Goal: Task Accomplishment & Management: Manage account settings

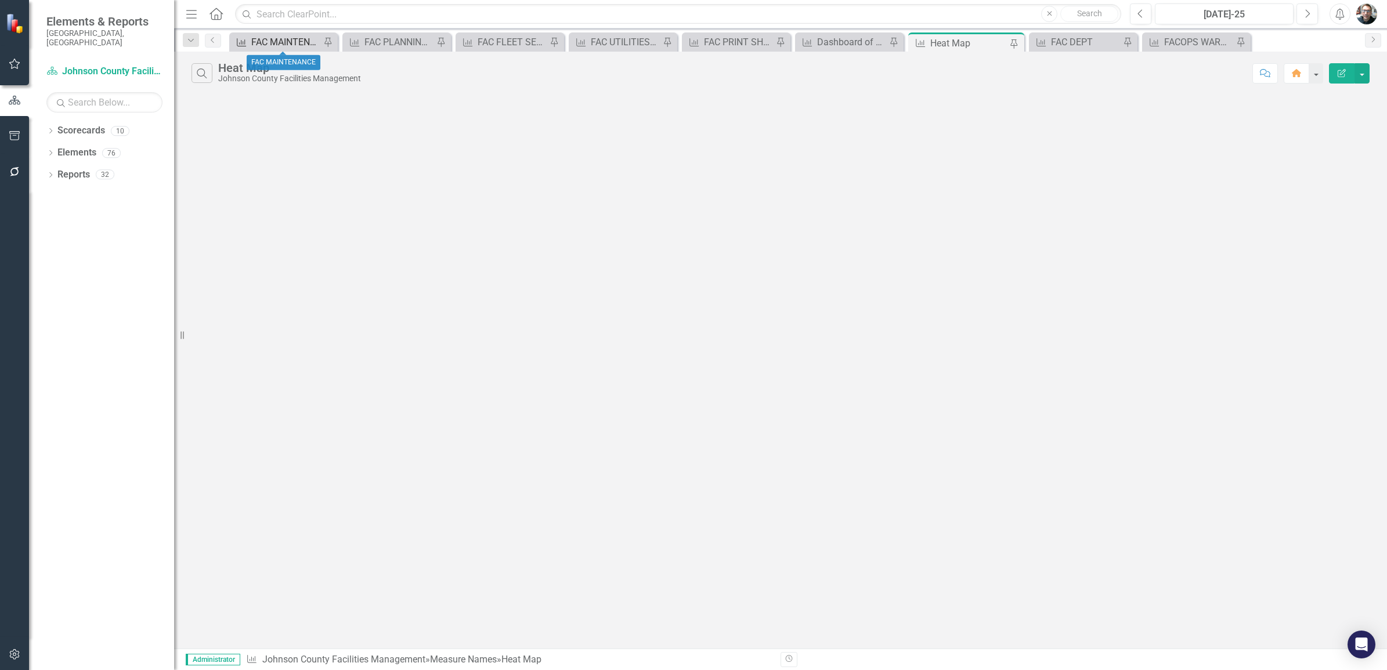
click at [292, 44] on div "FAC MAINTENANCE" at bounding box center [285, 42] width 69 height 15
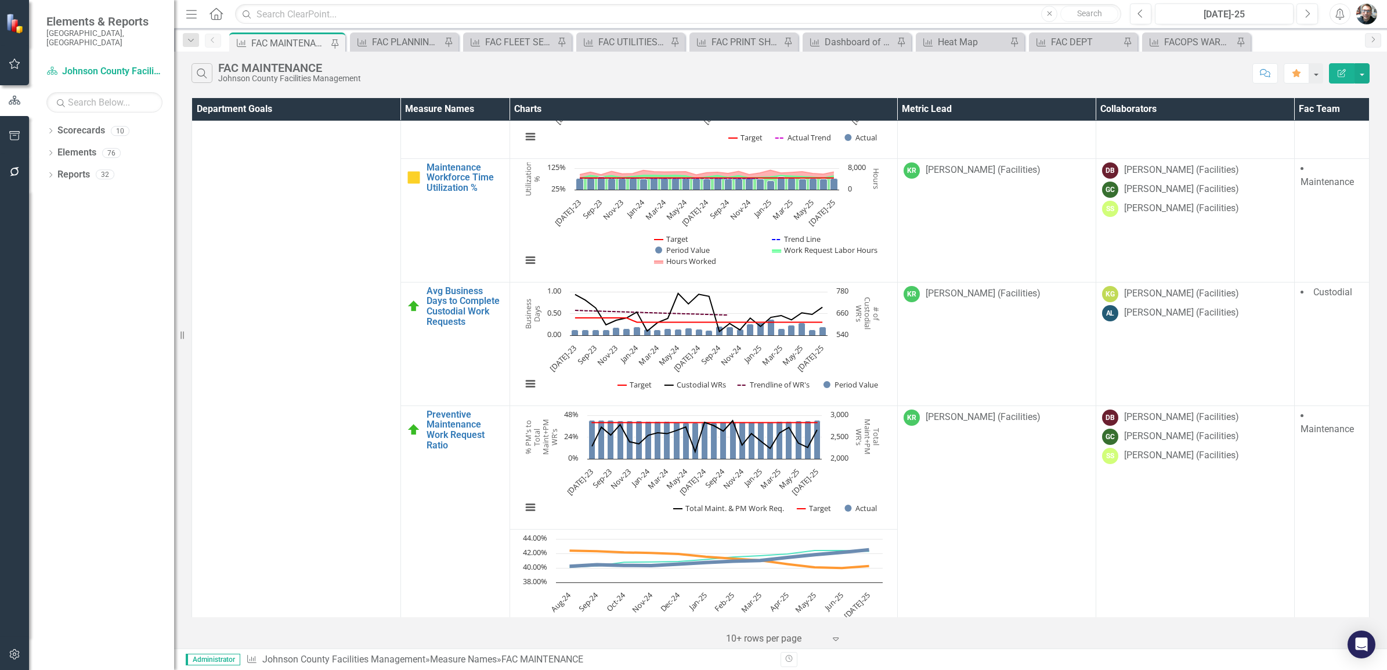
scroll to position [943, 0]
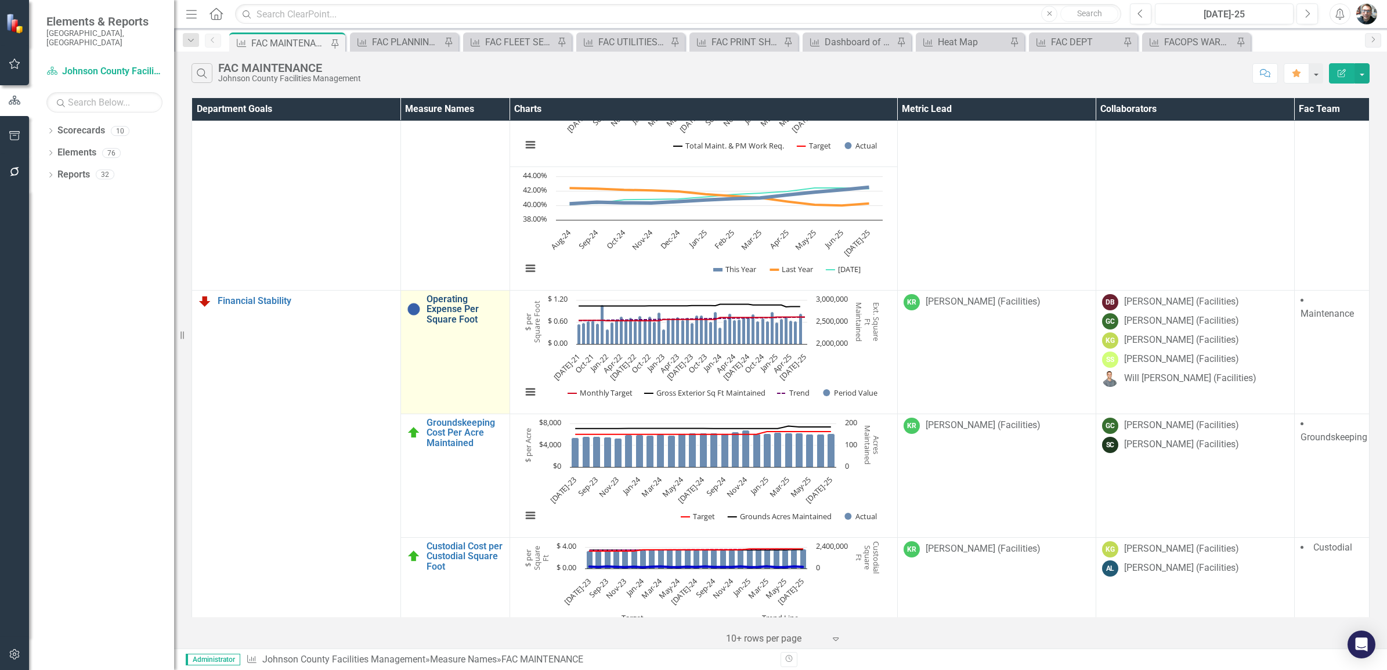
click at [447, 319] on link "Operating Expense Per Square Foot" at bounding box center [465, 309] width 77 height 31
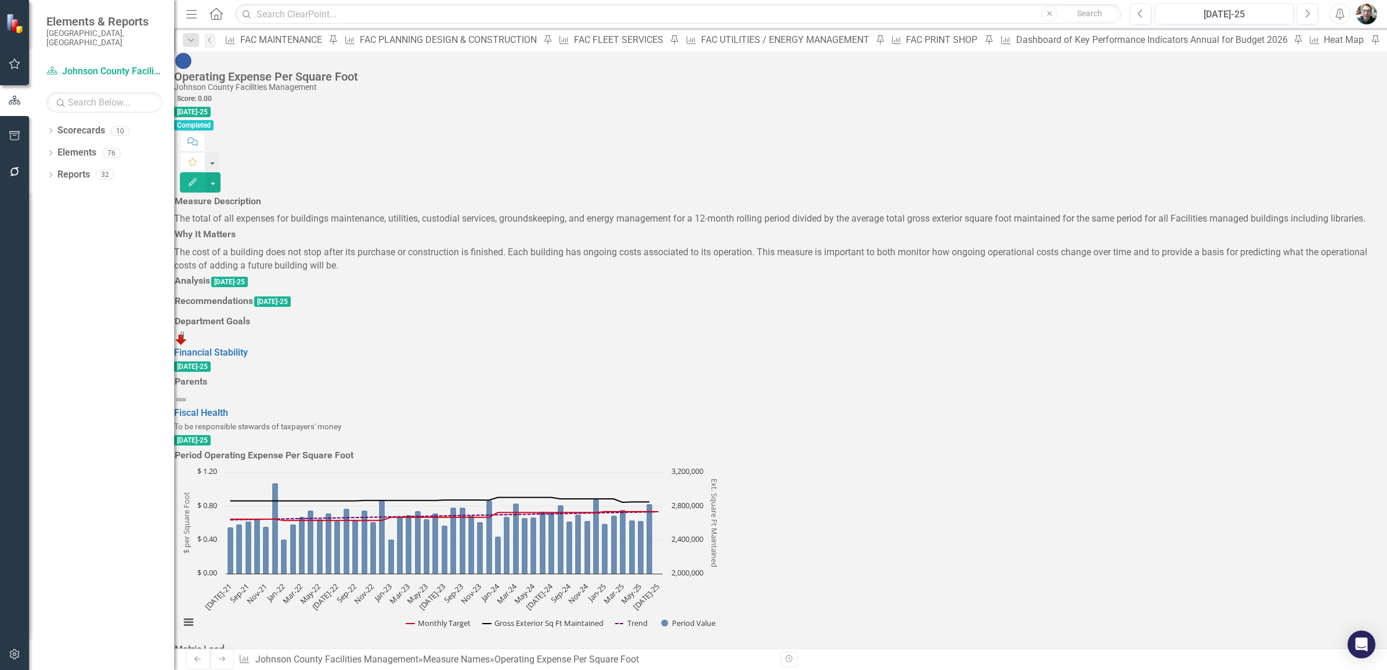
scroll to position [1234, 0]
drag, startPoint x: 206, startPoint y: 363, endPoint x: 831, endPoint y: 451, distance: 631.3
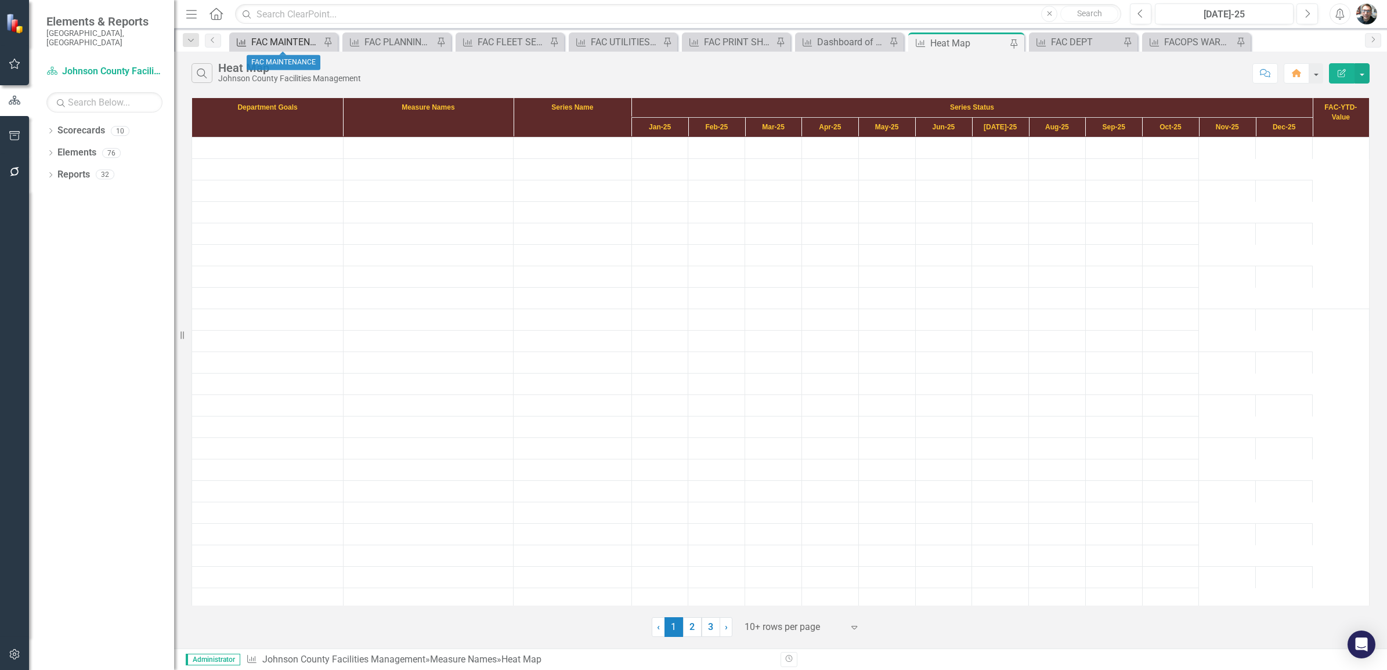
click at [279, 39] on div "FAC MAINTENANCE" at bounding box center [285, 42] width 69 height 15
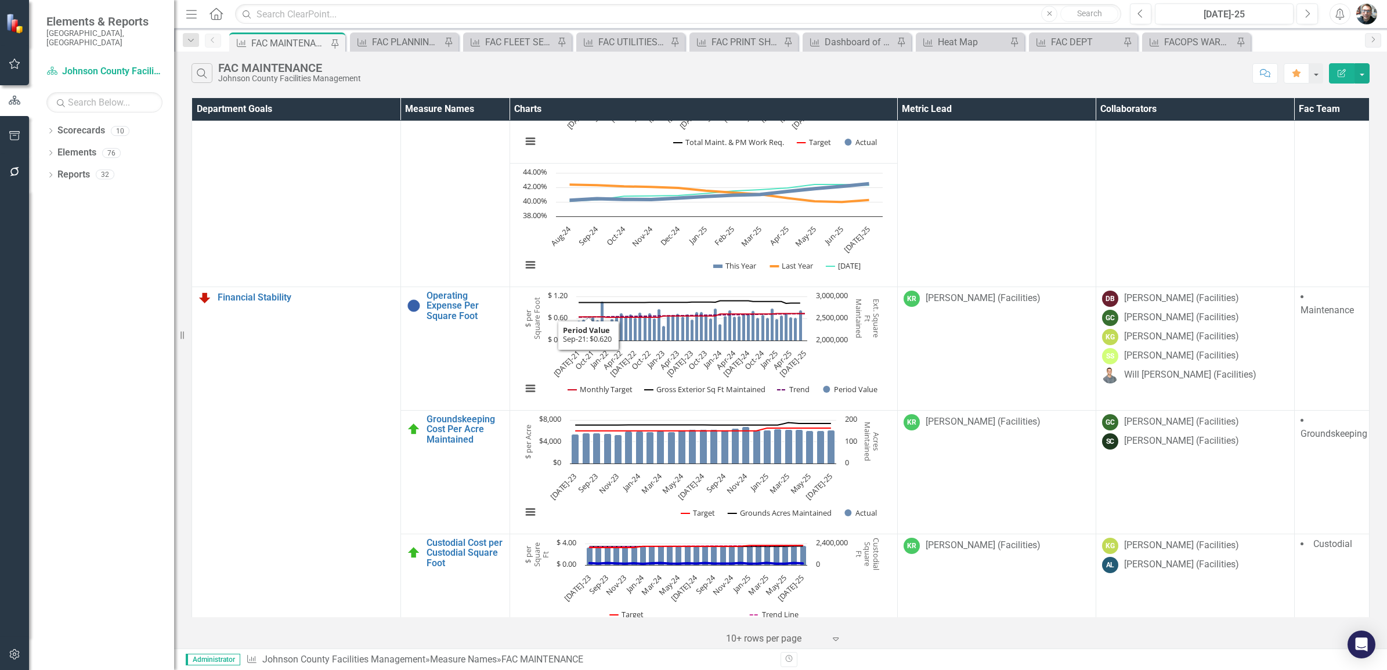
scroll to position [1016, 0]
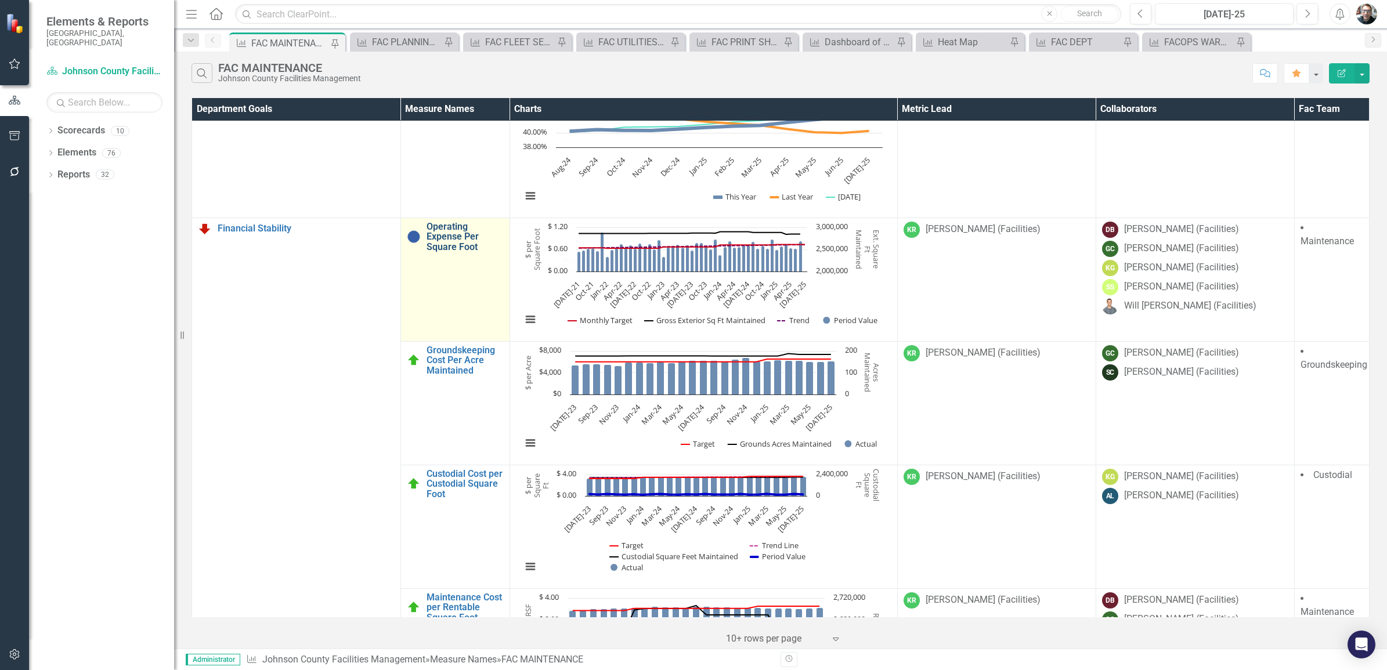
click at [445, 248] on link "Operating Expense Per Square Foot" at bounding box center [465, 237] width 77 height 31
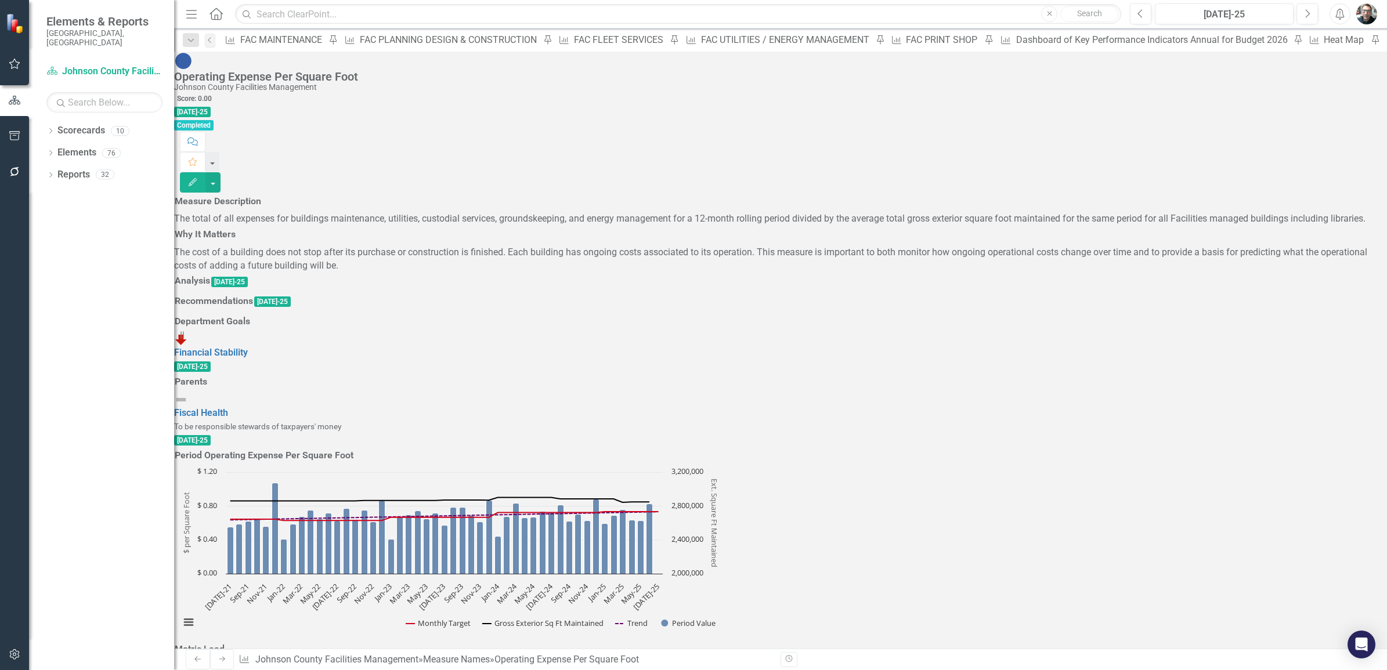
scroll to position [1451, 0]
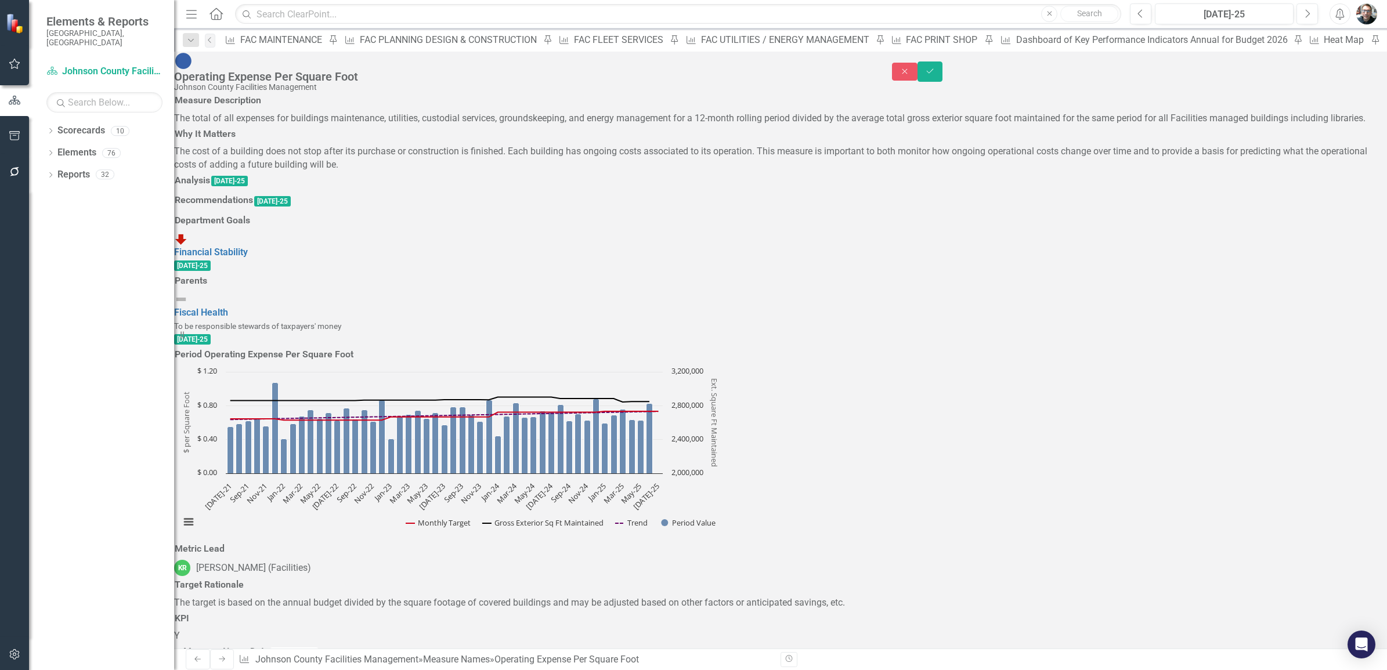
type textarea "869051.33"
type textarea "625488.78"
type textarea "90190.44"
type textarea "18436.33"
type textarea "159193.27"
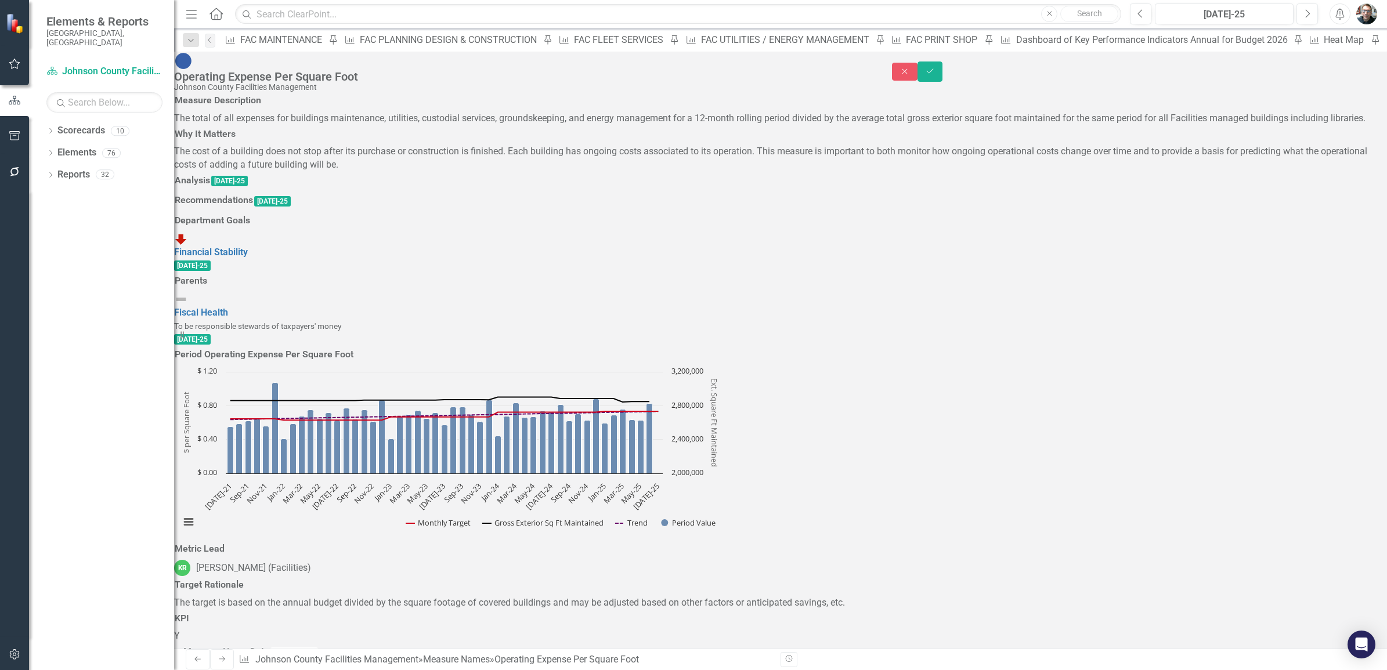
type textarea "2848840"
type textarea "52212.39"
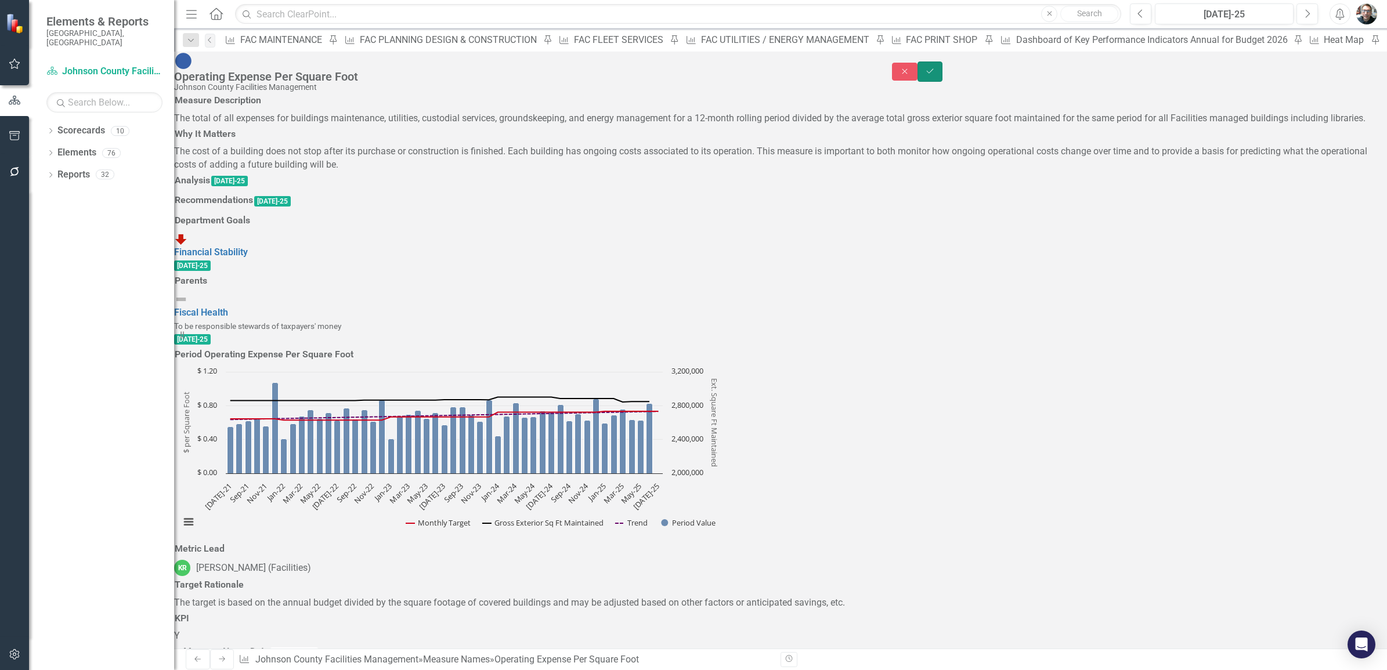
click at [936, 67] on icon "Save" at bounding box center [930, 71] width 10 height 8
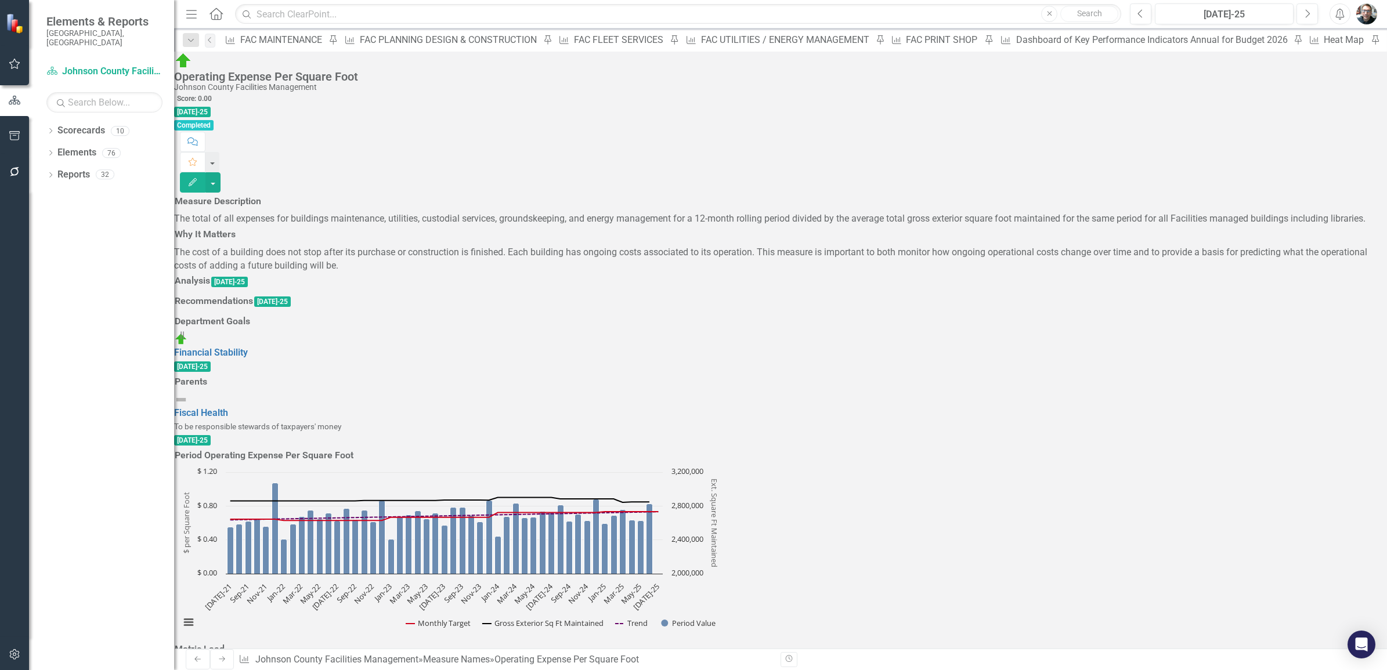
scroll to position [1234, 0]
click at [443, 44] on icon "Pin" at bounding box center [447, 44] width 9 height 12
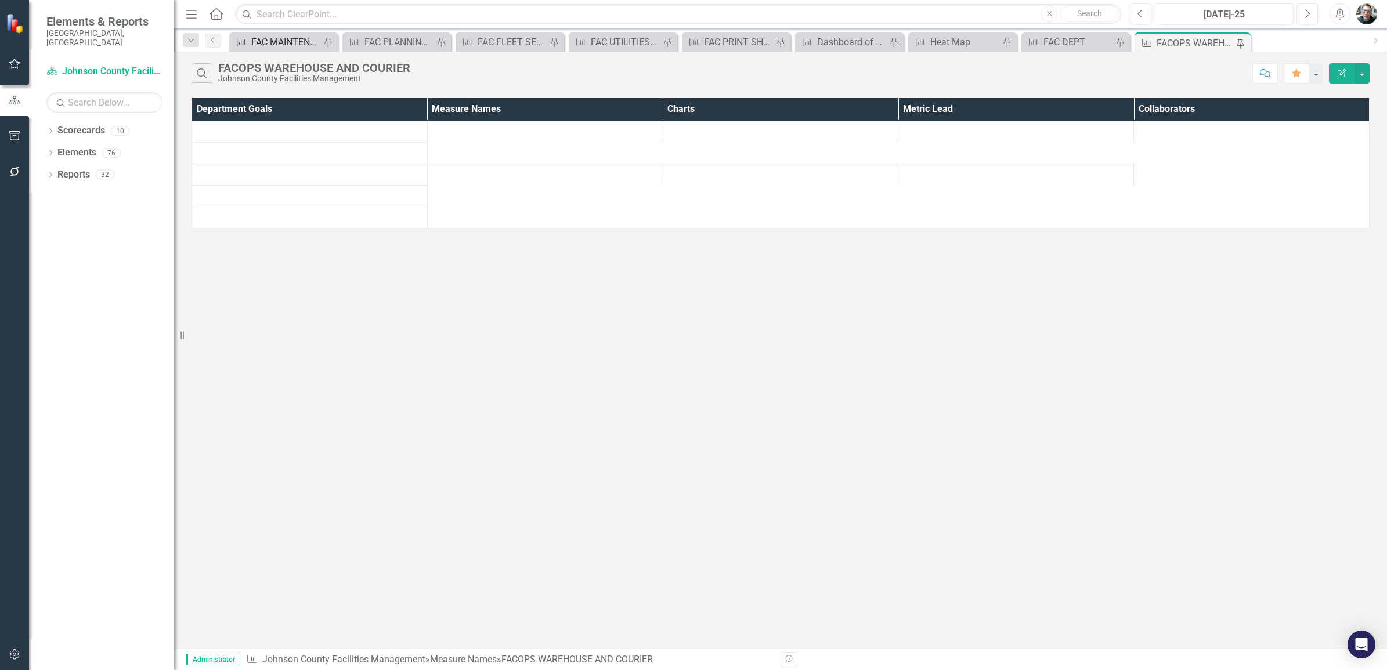
click at [290, 44] on div "FAC MAINTENANCE" at bounding box center [285, 42] width 69 height 15
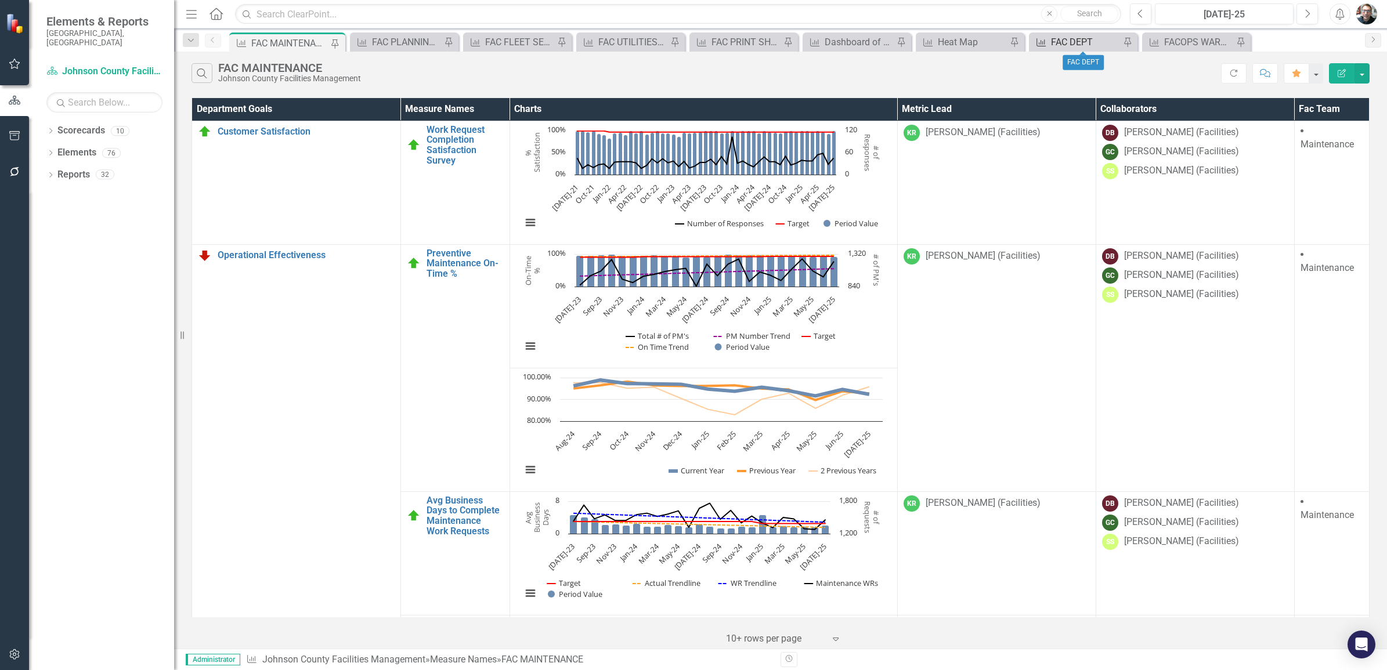
click at [1060, 39] on div "FAC DEPT" at bounding box center [1085, 42] width 69 height 15
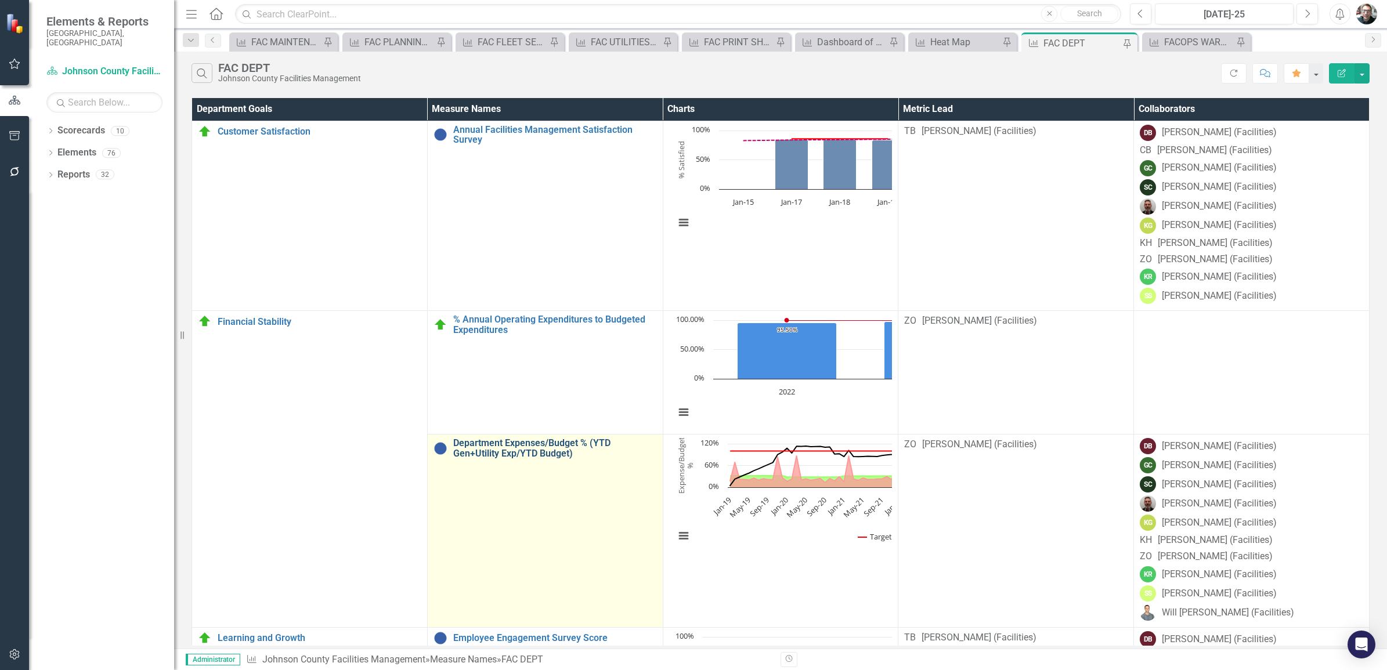
click at [453, 459] on link "Department Expenses/Budget % (YTD Gen+Utility Exp/YTD Budget)" at bounding box center [555, 448] width 204 height 20
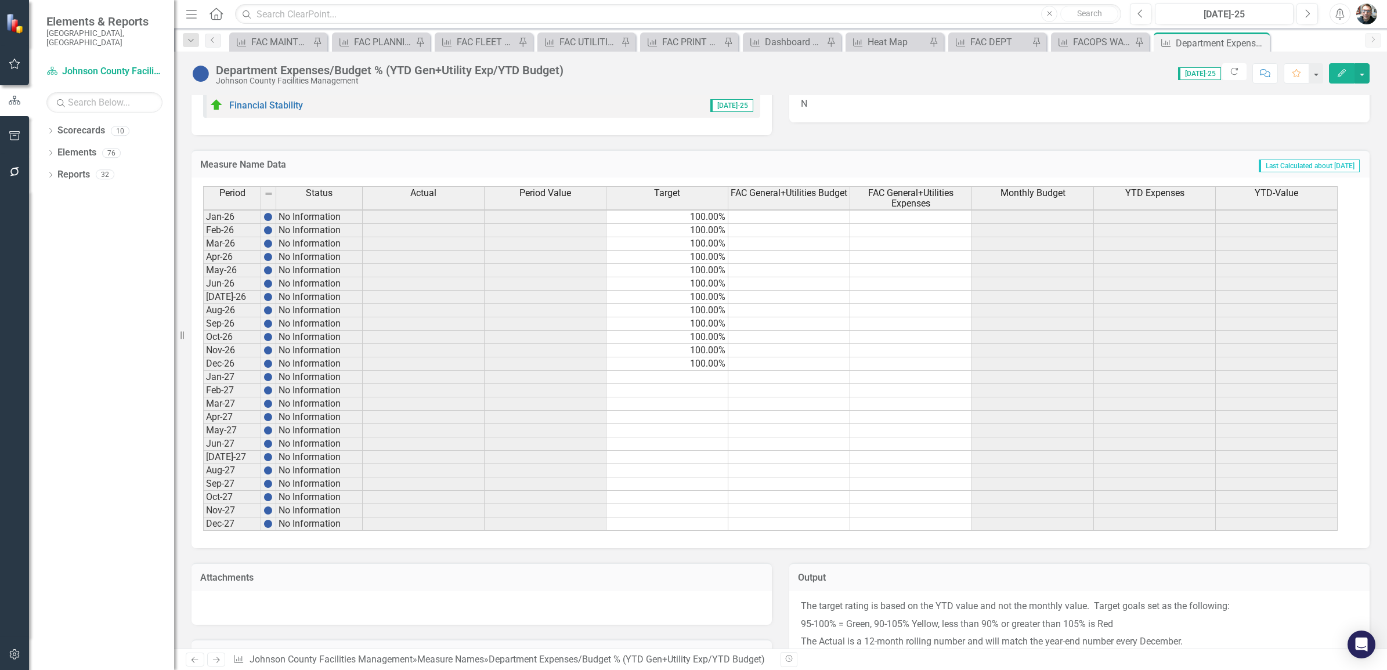
scroll to position [845, 0]
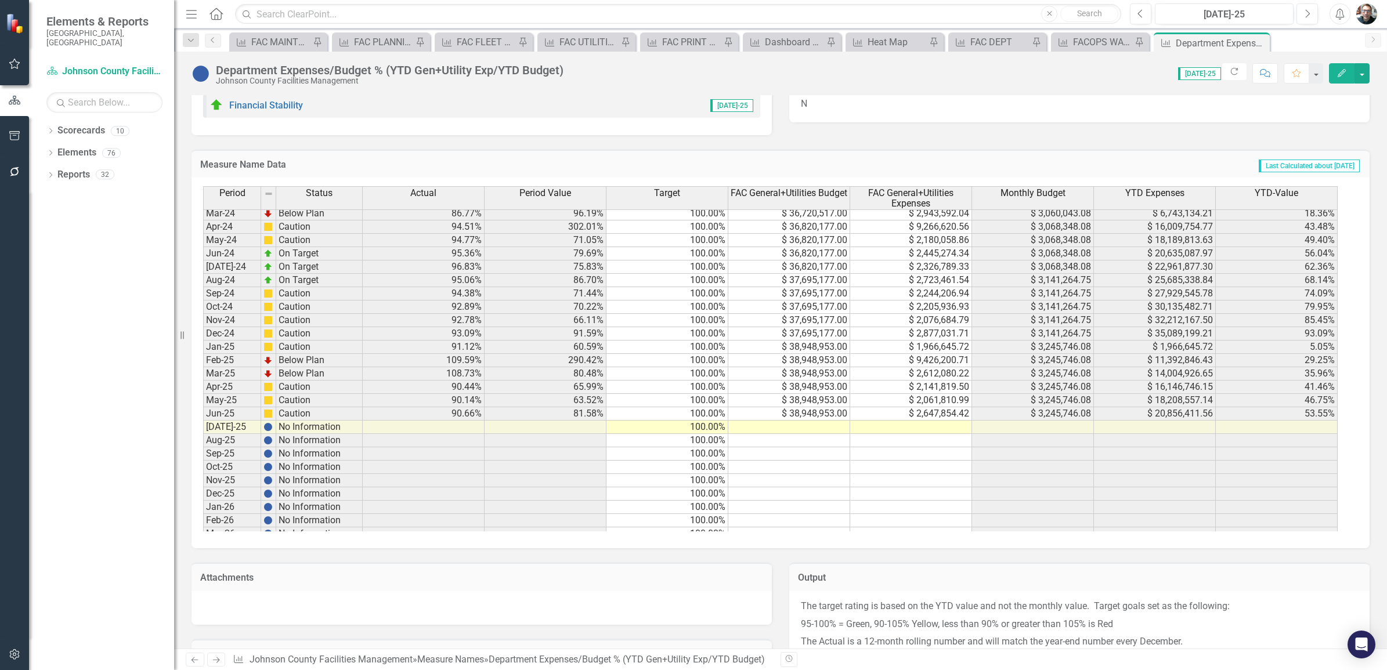
click at [791, 431] on td at bounding box center [790, 427] width 122 height 13
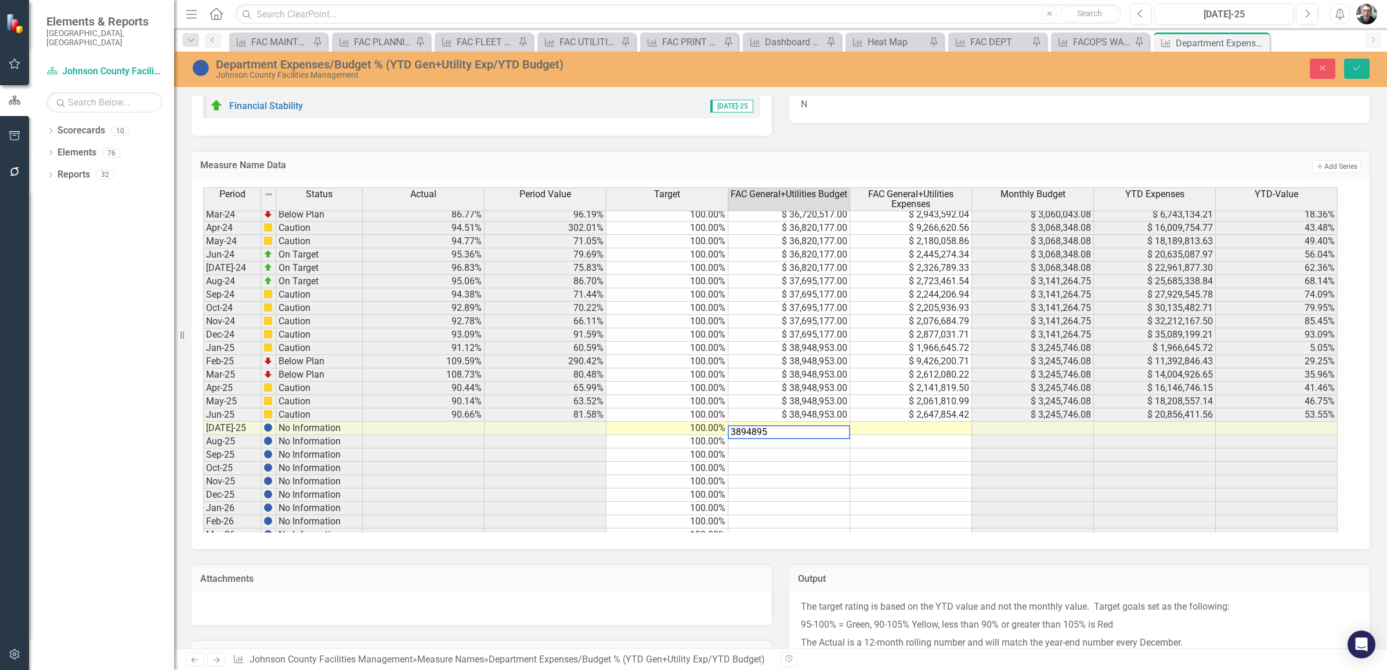
type textarea "38948953"
type textarea "2102526.01"
click at [1354, 70] on icon "Save" at bounding box center [1357, 68] width 10 height 8
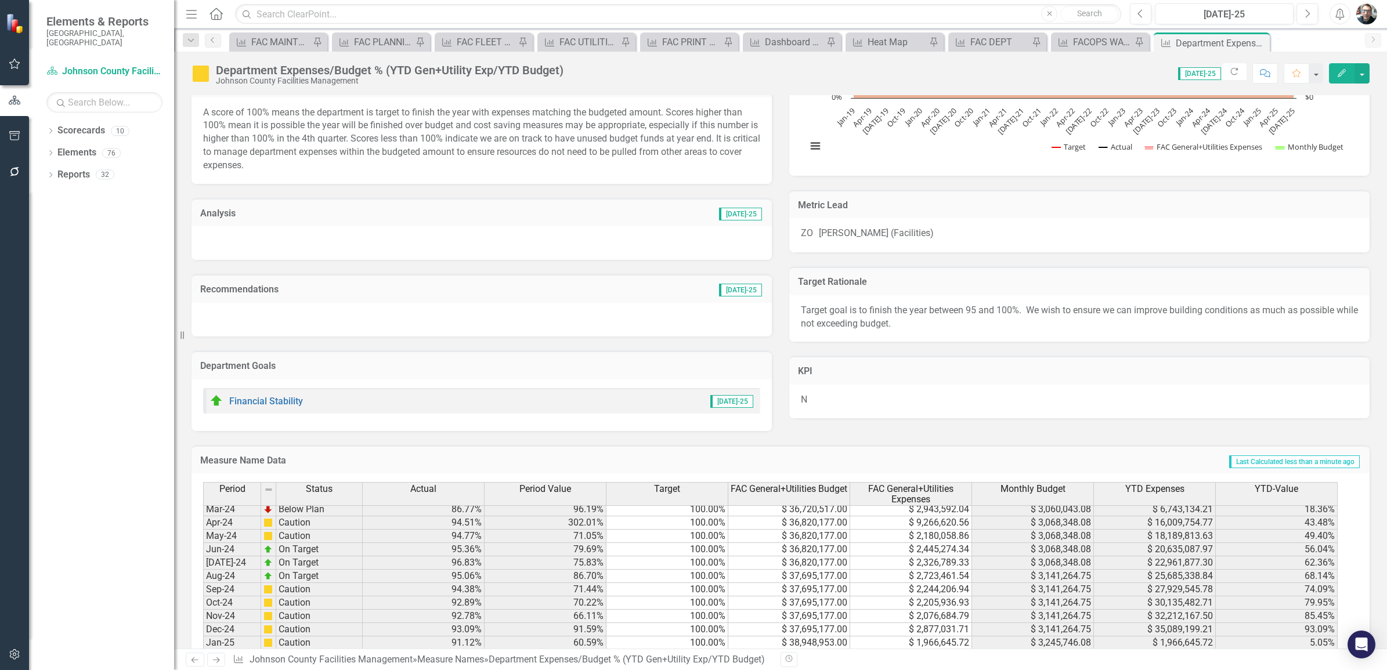
scroll to position [107, 0]
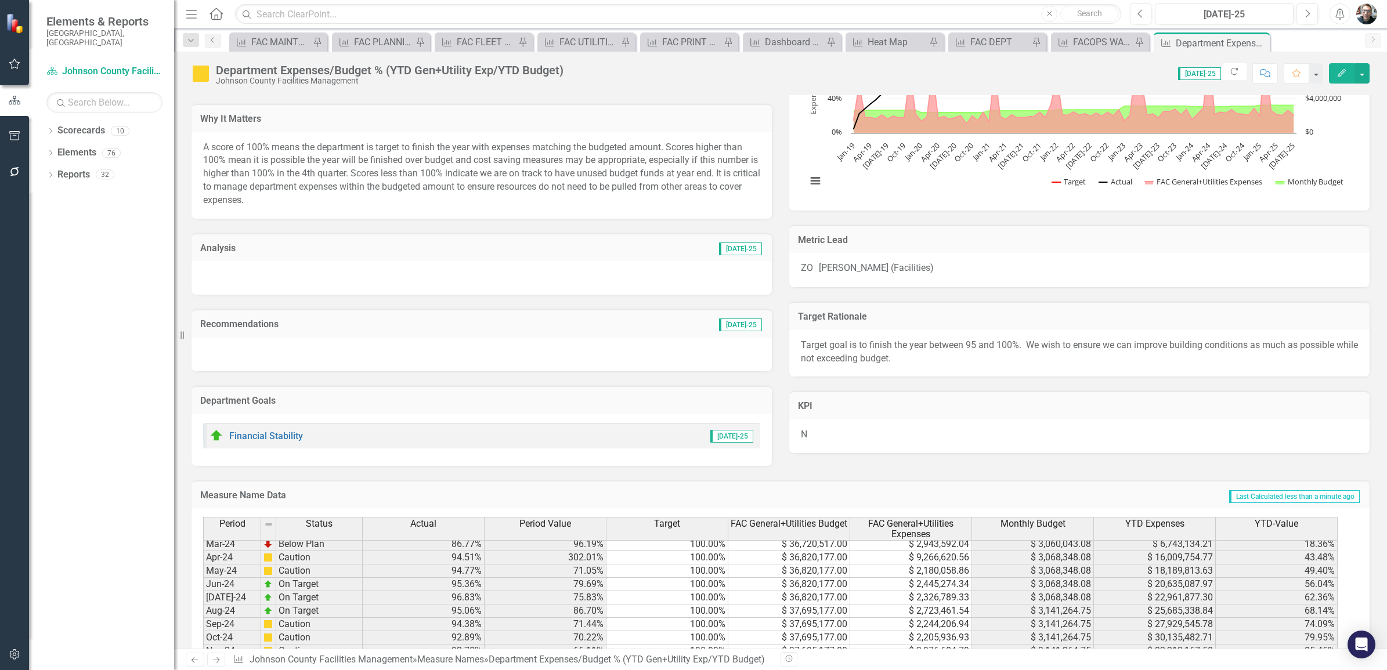
click at [215, 247] on h3 "Analysis" at bounding box center [325, 248] width 251 height 10
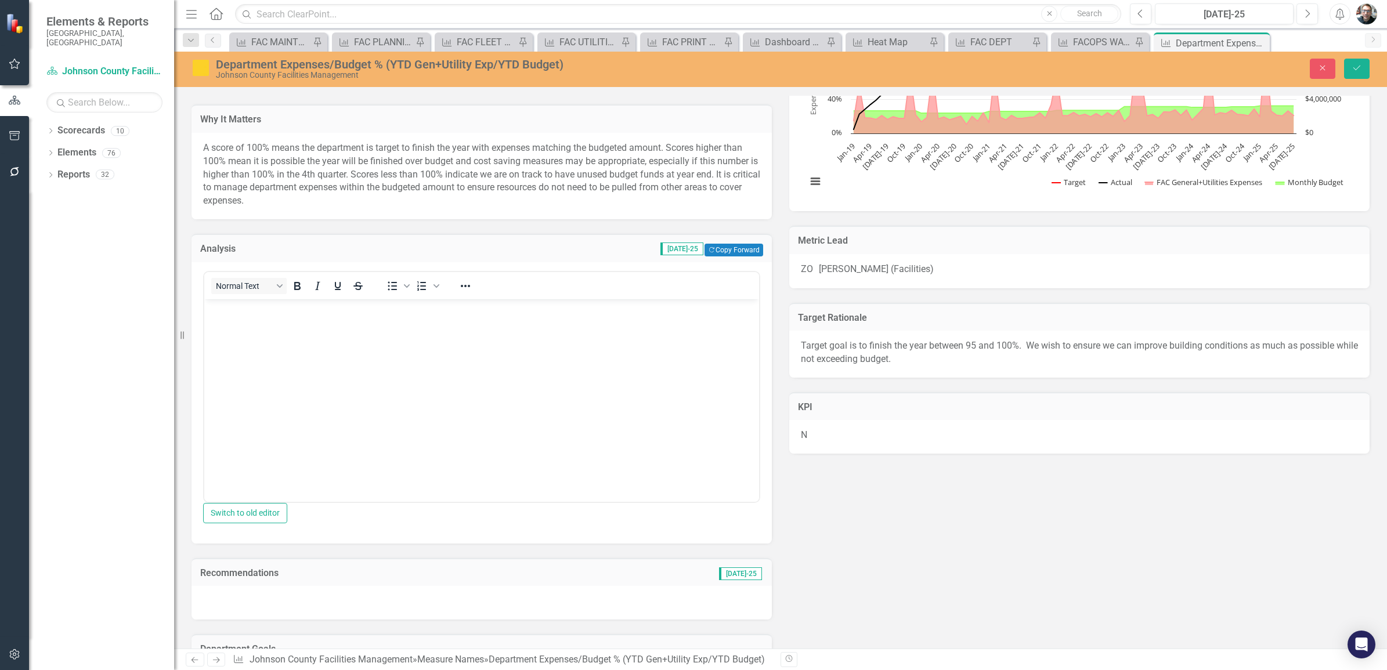
scroll to position [0, 0]
click at [262, 308] on p "Rich Text Area. Press ALT-0 for help." at bounding box center [481, 309] width 549 height 14
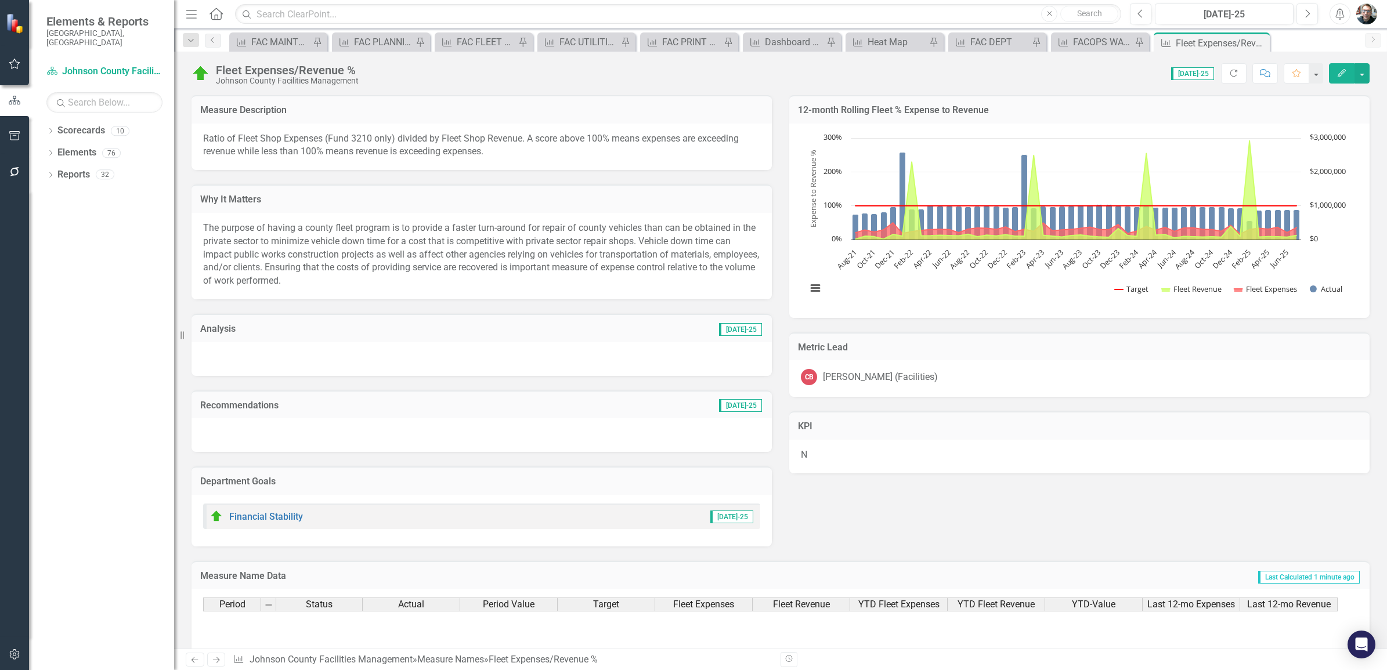
scroll to position [1306, 0]
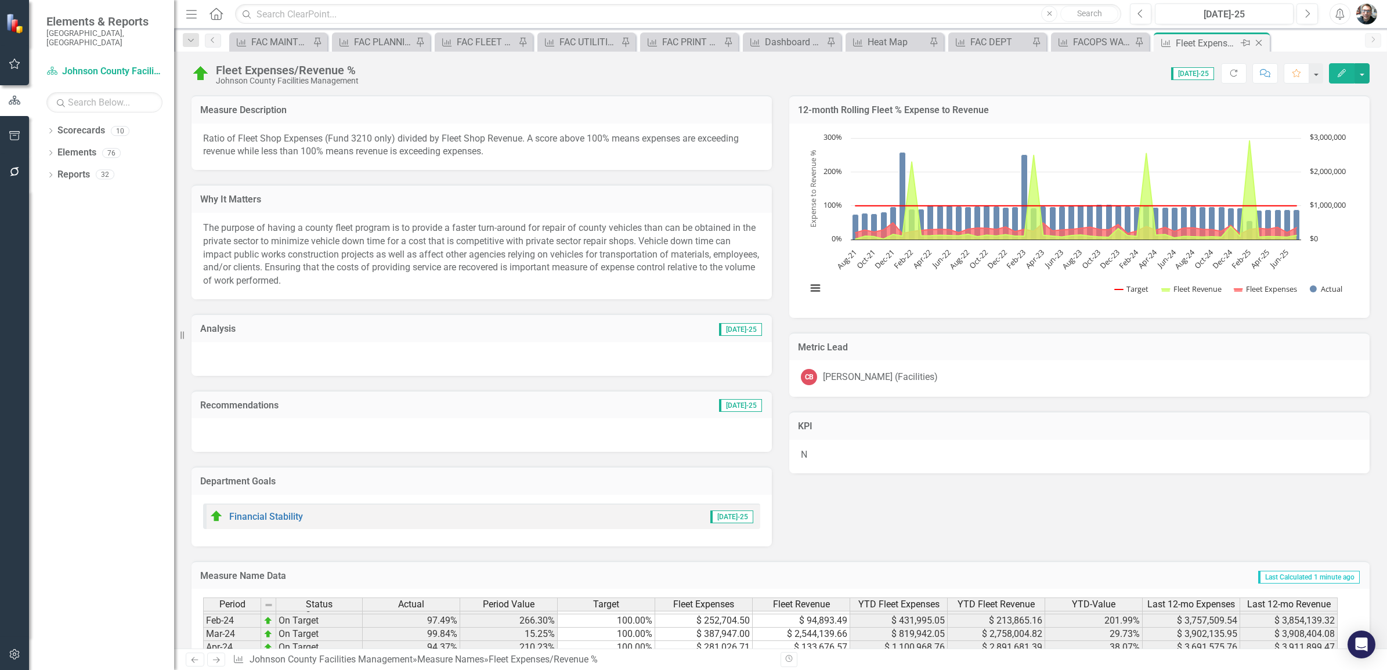
click at [1245, 41] on icon "Pin" at bounding box center [1245, 43] width 9 height 12
click at [641, 44] on icon "Pin" at bounding box center [642, 44] width 9 height 12
click at [1259, 44] on icon "Close" at bounding box center [1259, 42] width 12 height 9
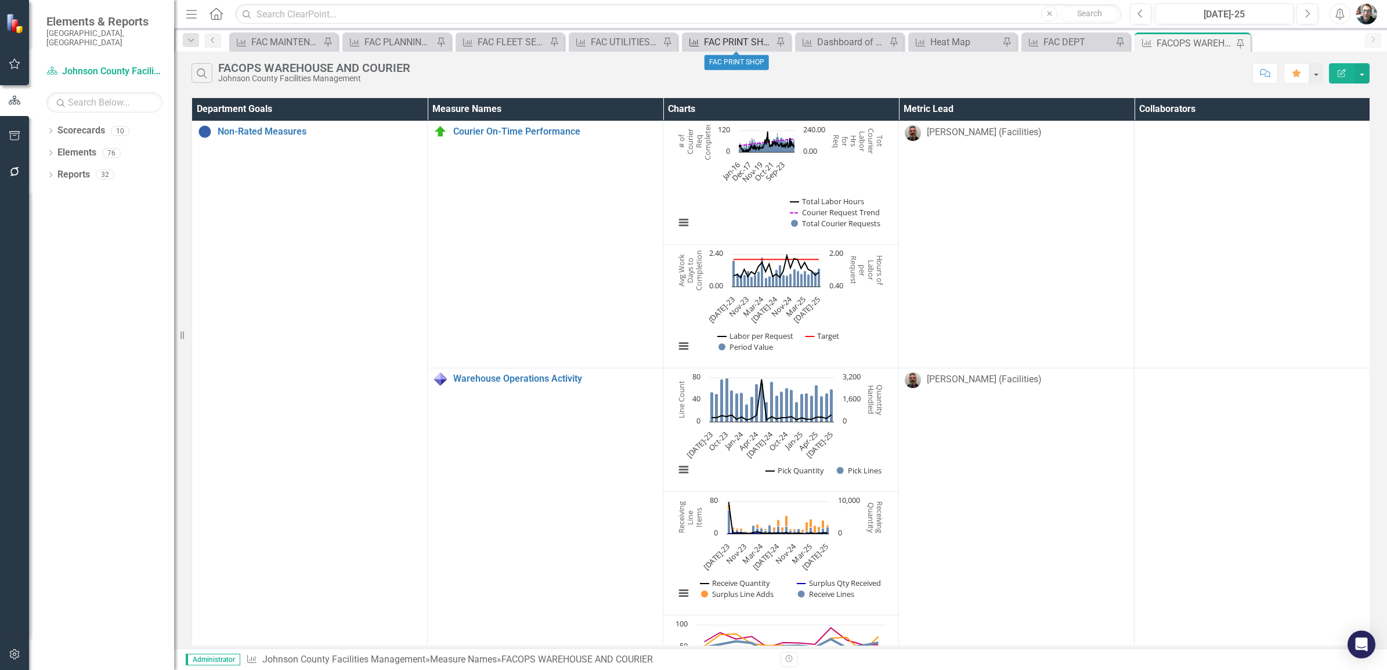
click at [729, 41] on div "FAC PRINT SHOP" at bounding box center [738, 42] width 69 height 15
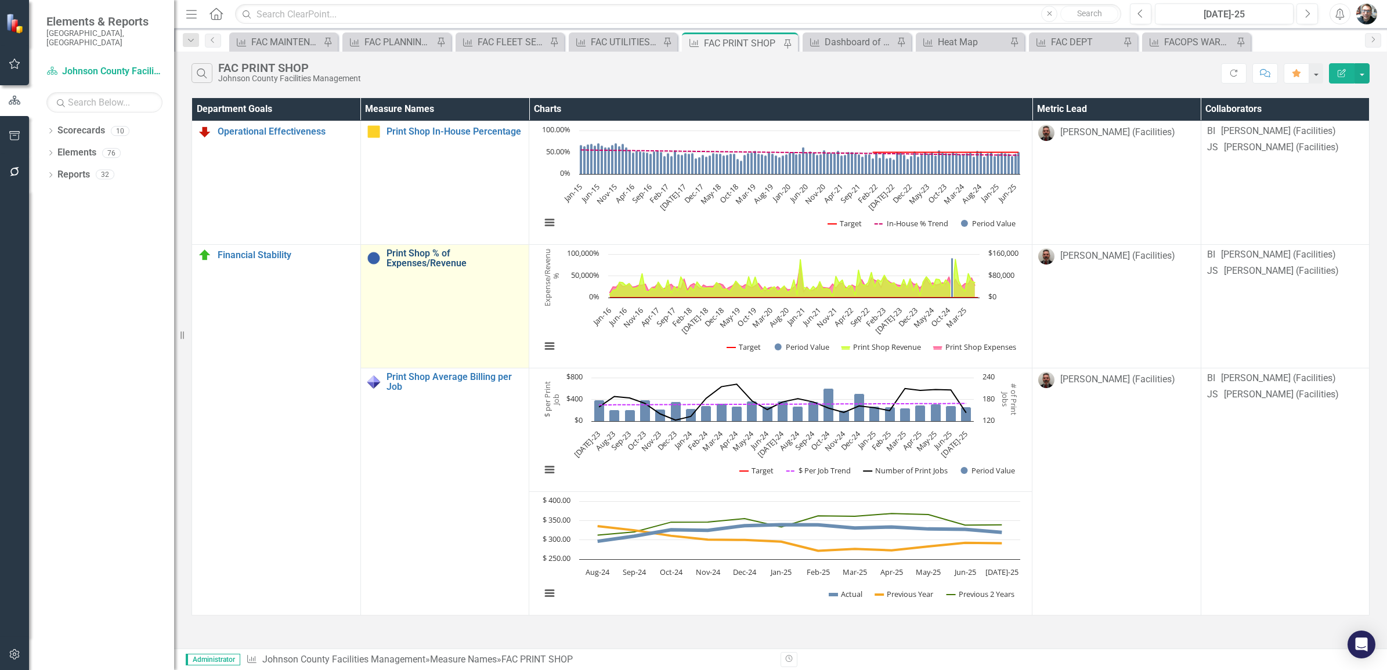
click at [483, 255] on link "Print Shop % of Expenses/Revenue" at bounding box center [455, 258] width 137 height 20
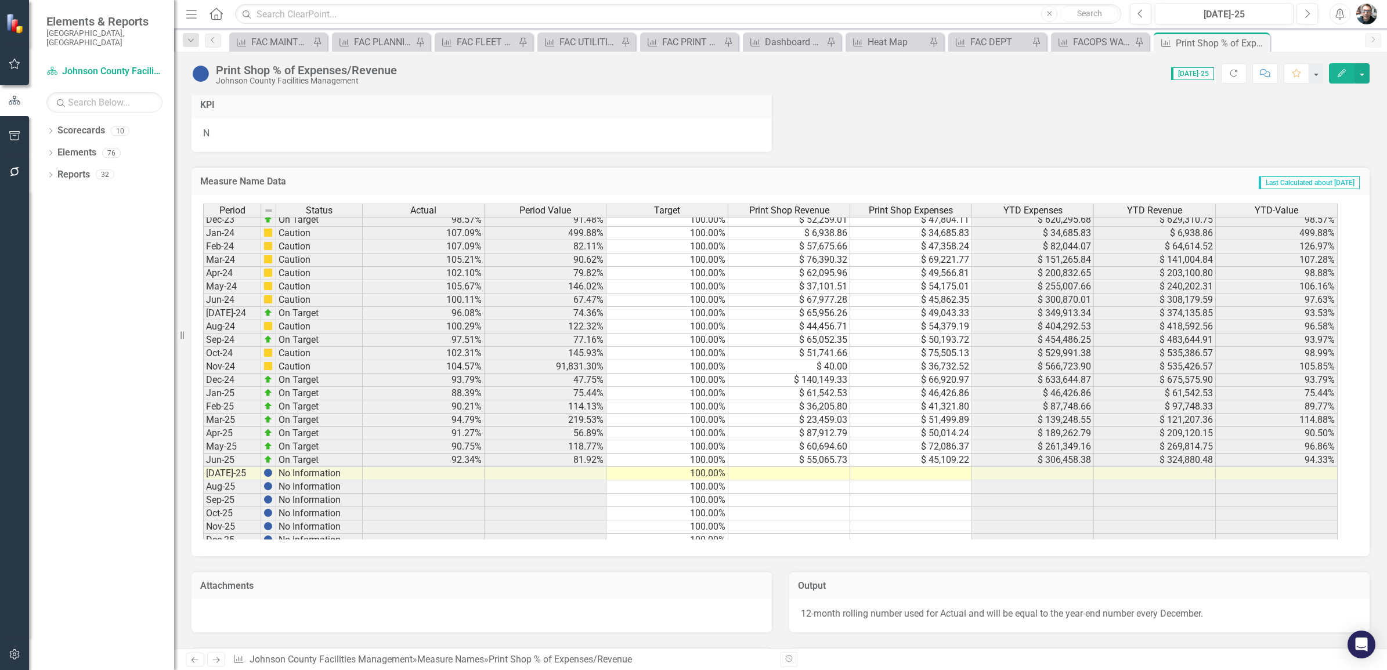
scroll to position [1306, 0]
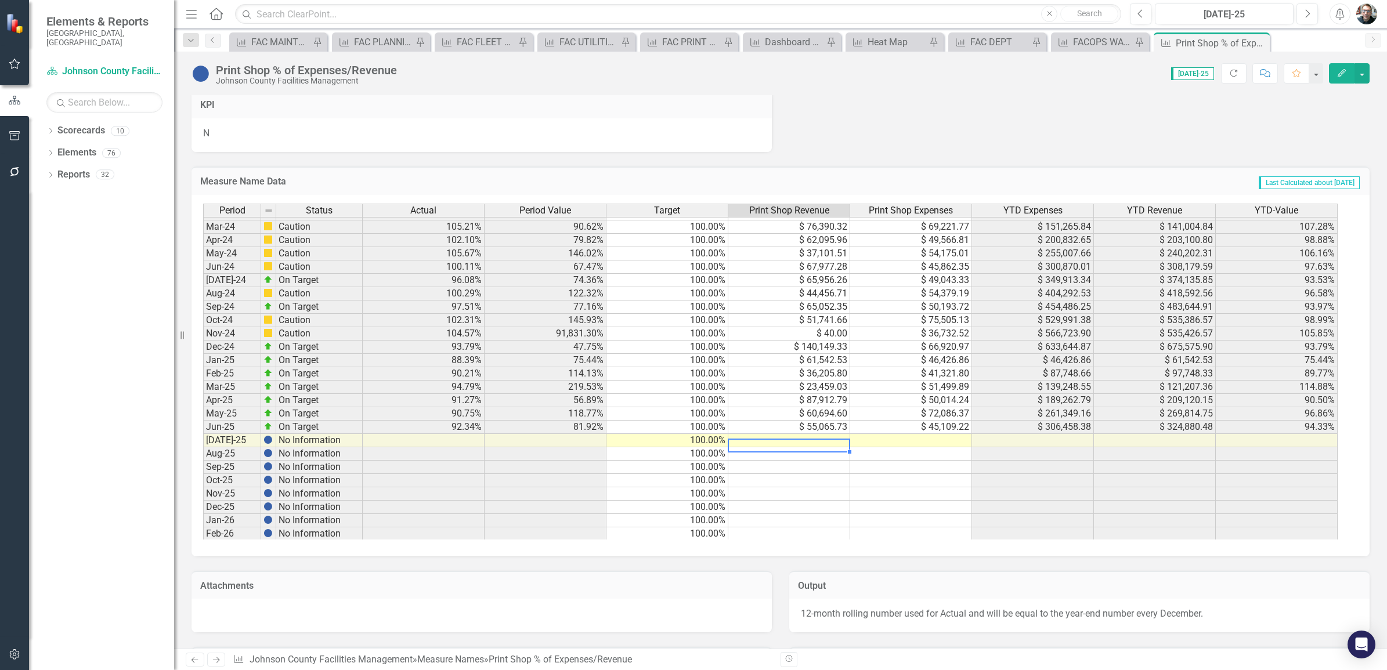
click at [822, 442] on td at bounding box center [790, 440] width 122 height 13
click at [907, 445] on td at bounding box center [911, 440] width 122 height 13
click at [820, 440] on td at bounding box center [790, 440] width 122 height 13
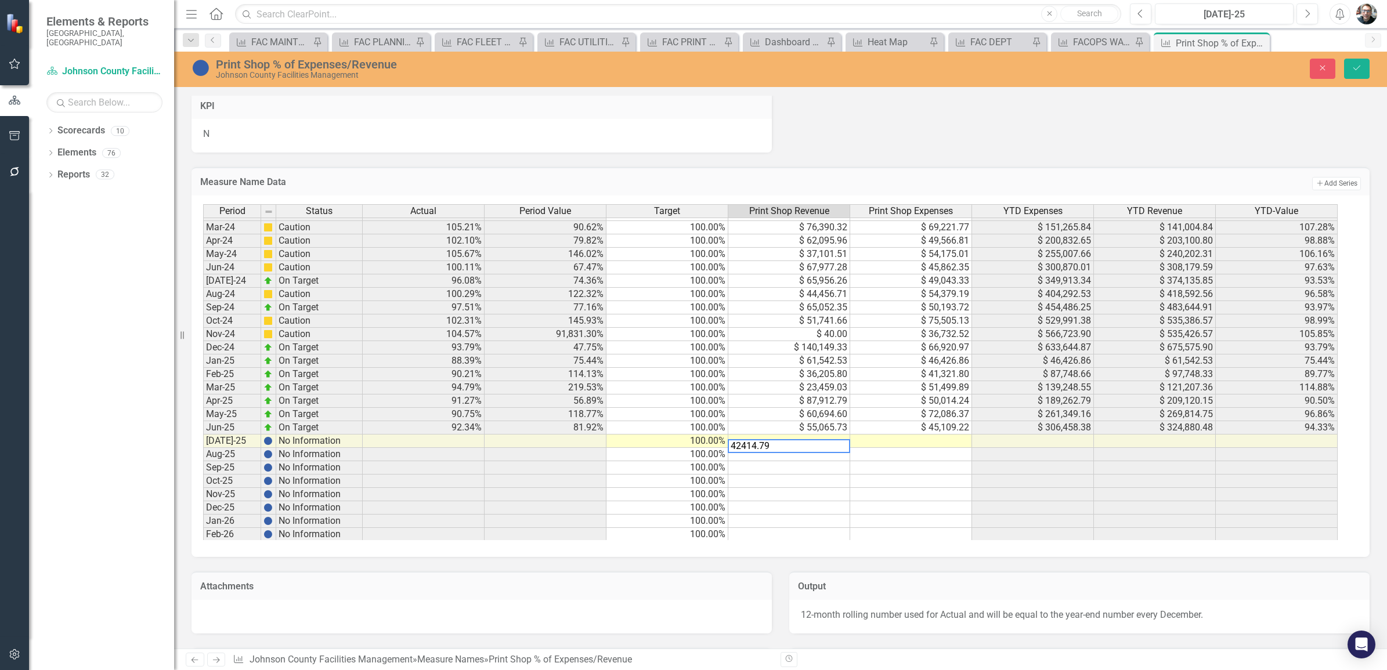
type textarea "42414.79"
click at [891, 442] on td at bounding box center [911, 441] width 122 height 13
click at [913, 443] on td at bounding box center [911, 441] width 122 height 13
type textarea "45697.11"
click at [1354, 70] on icon "Save" at bounding box center [1357, 68] width 10 height 8
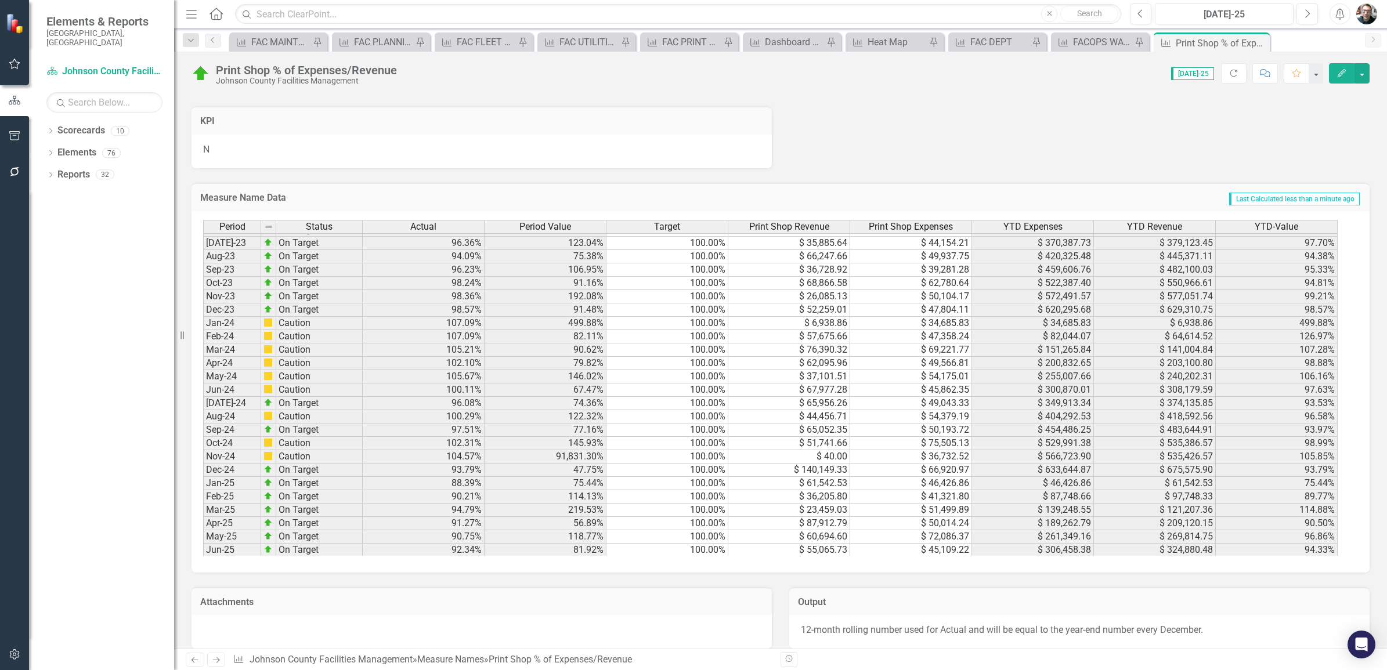
scroll to position [0, 0]
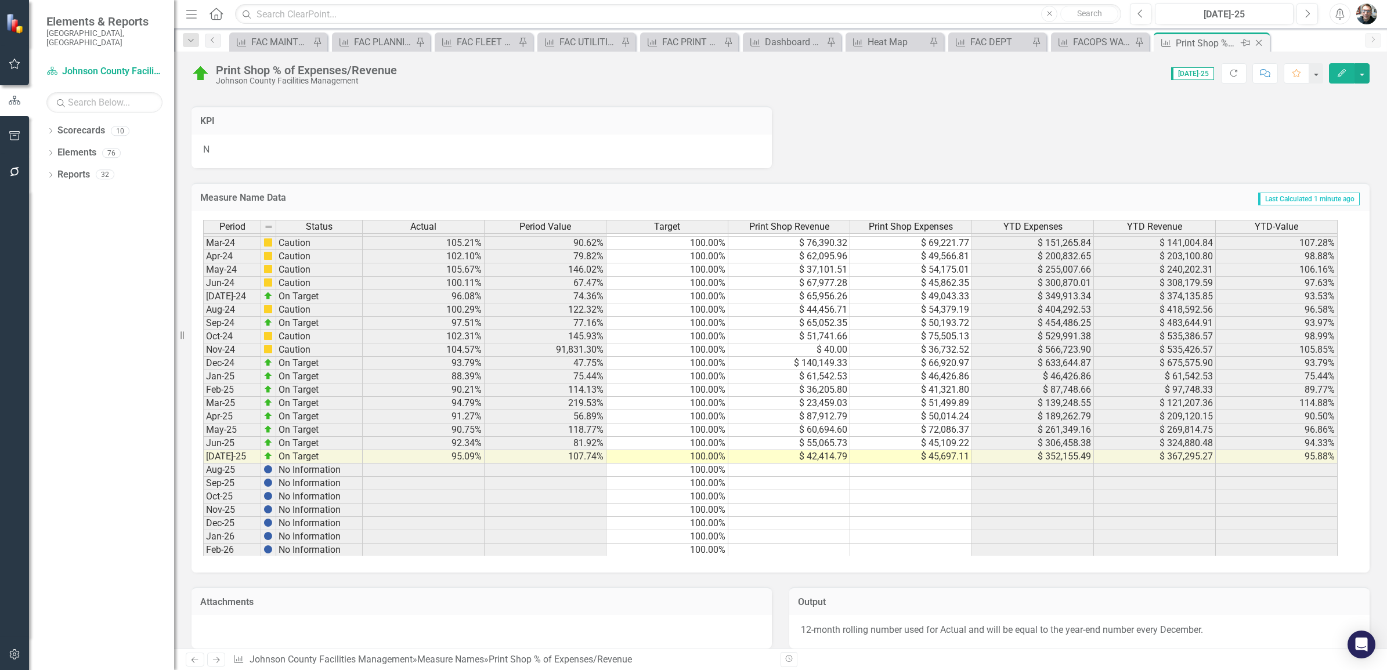
click at [1243, 41] on icon "Pin" at bounding box center [1245, 43] width 9 height 12
click at [846, 41] on icon at bounding box center [847, 43] width 9 height 7
click at [1259, 42] on icon at bounding box center [1259, 43] width 6 height 6
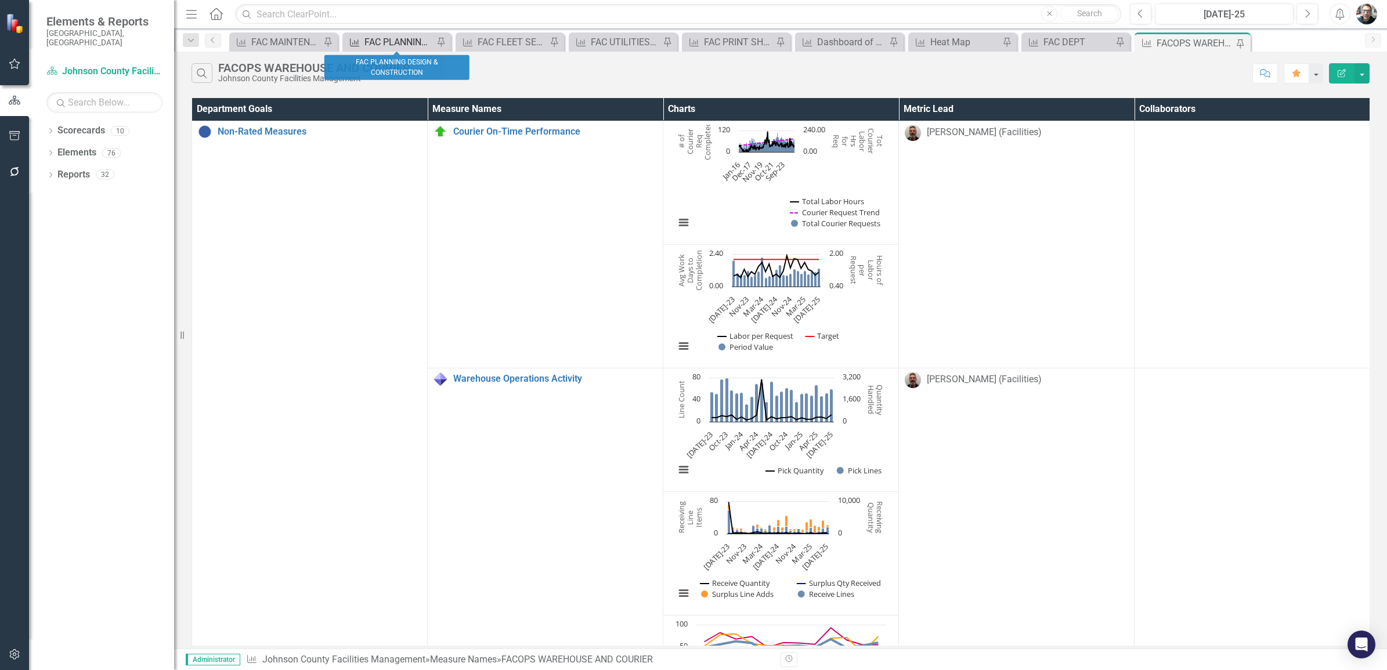
click at [387, 41] on div "FAC PLANNING DESIGN & CONSTRUCTION" at bounding box center [399, 42] width 69 height 15
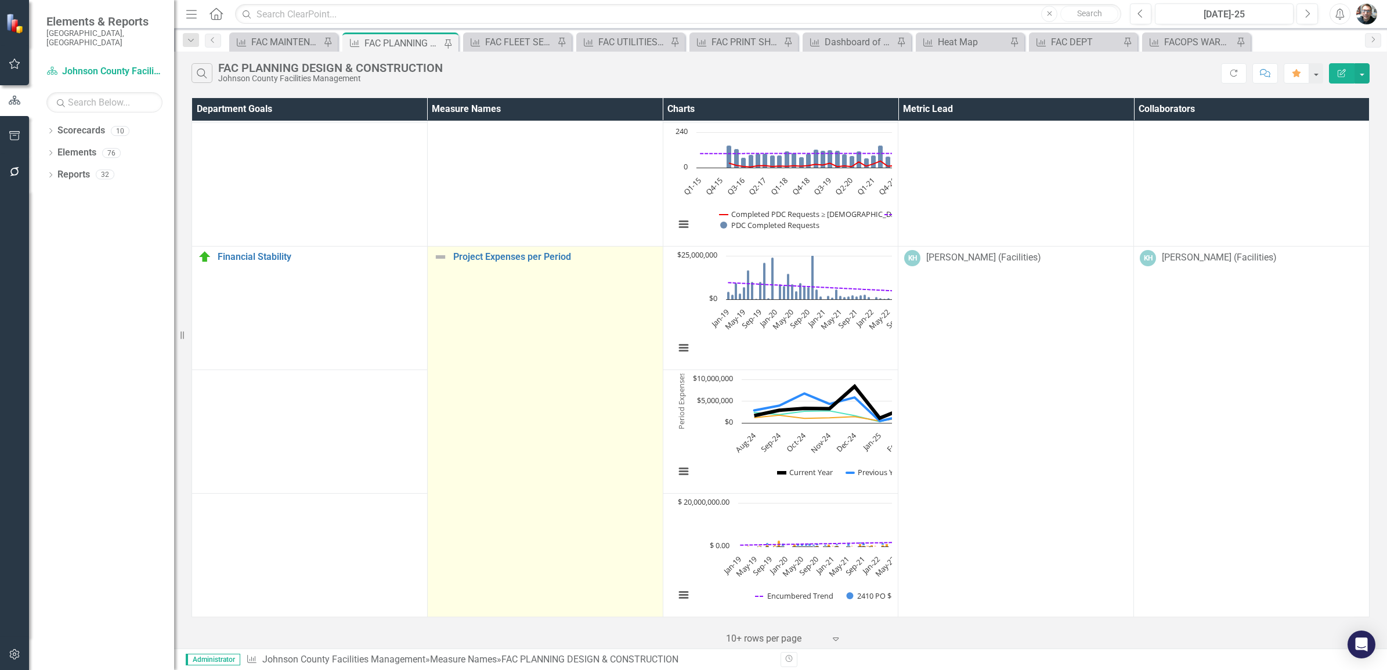
scroll to position [871, 0]
click at [455, 253] on link "Project Expenses per Period" at bounding box center [555, 257] width 204 height 10
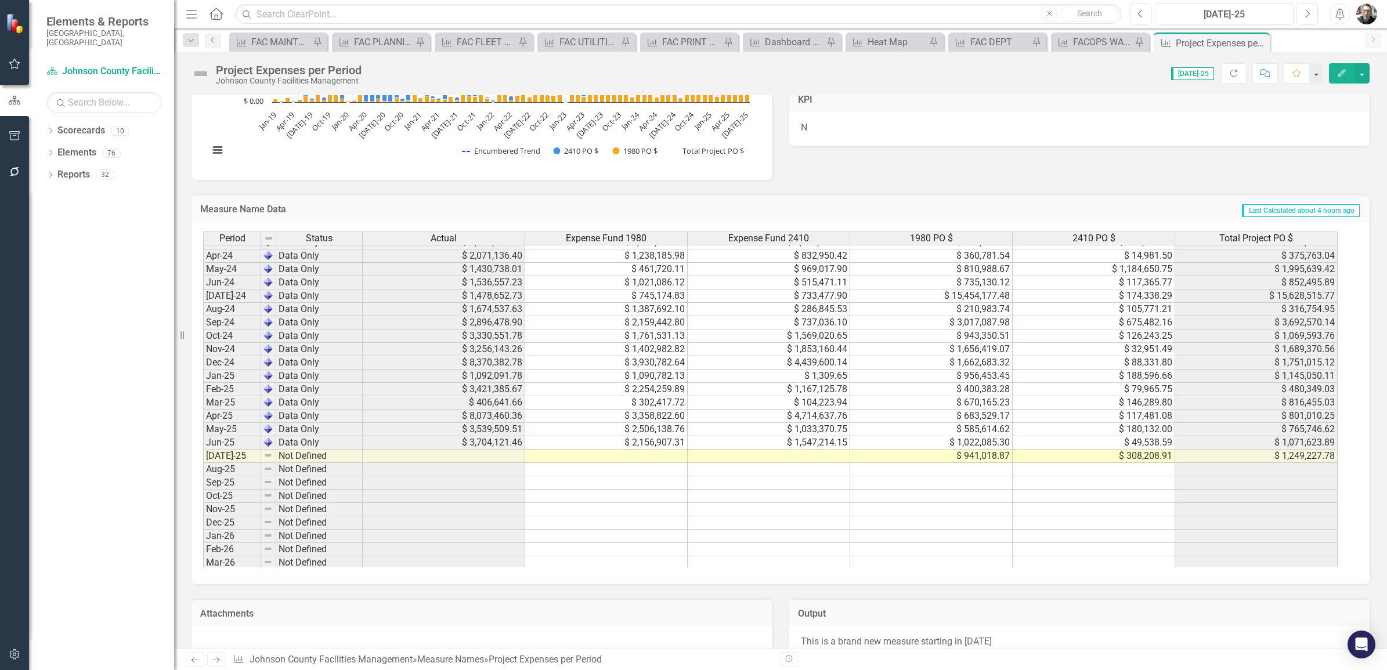
scroll to position [871, 0]
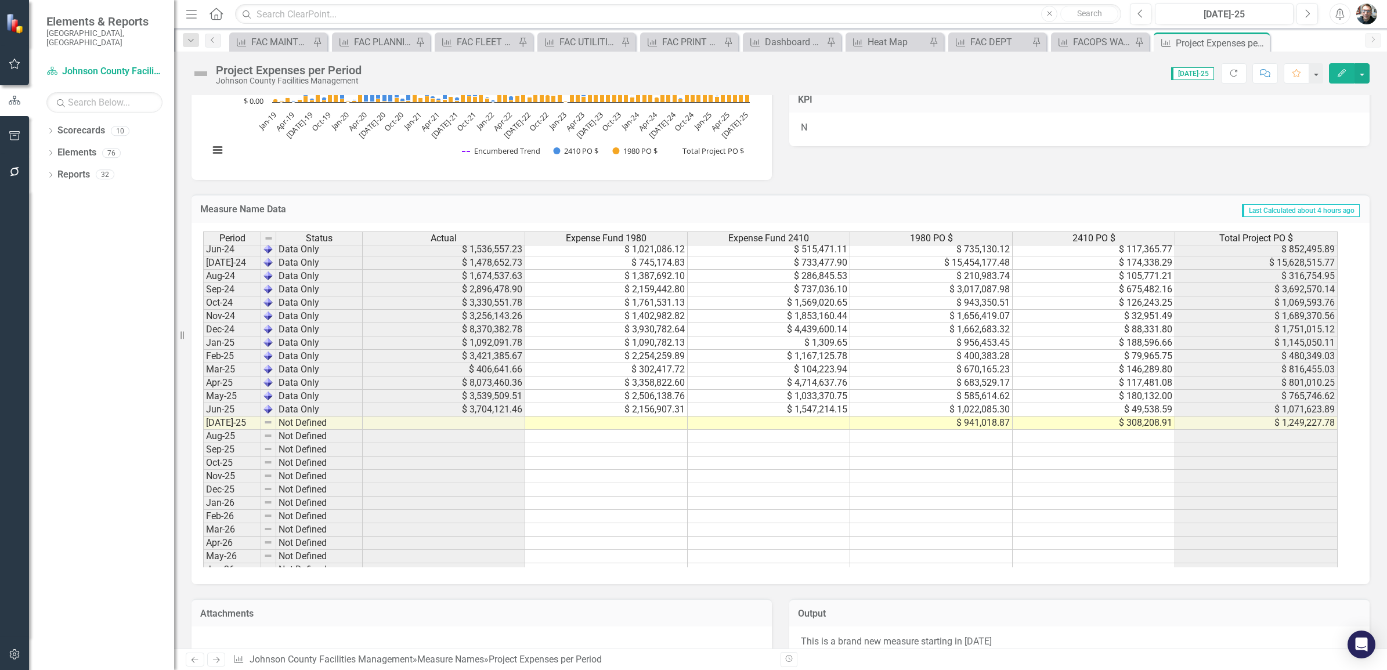
click at [627, 422] on tbody "Jun-23 Data Only $ 6,149,078.41 $ 2,069,223.61 $ 4,079,854.80 $ 2,230,065.68 $ …" at bounding box center [770, 382] width 1135 height 601
click at [618, 424] on td at bounding box center [606, 423] width 163 height 13
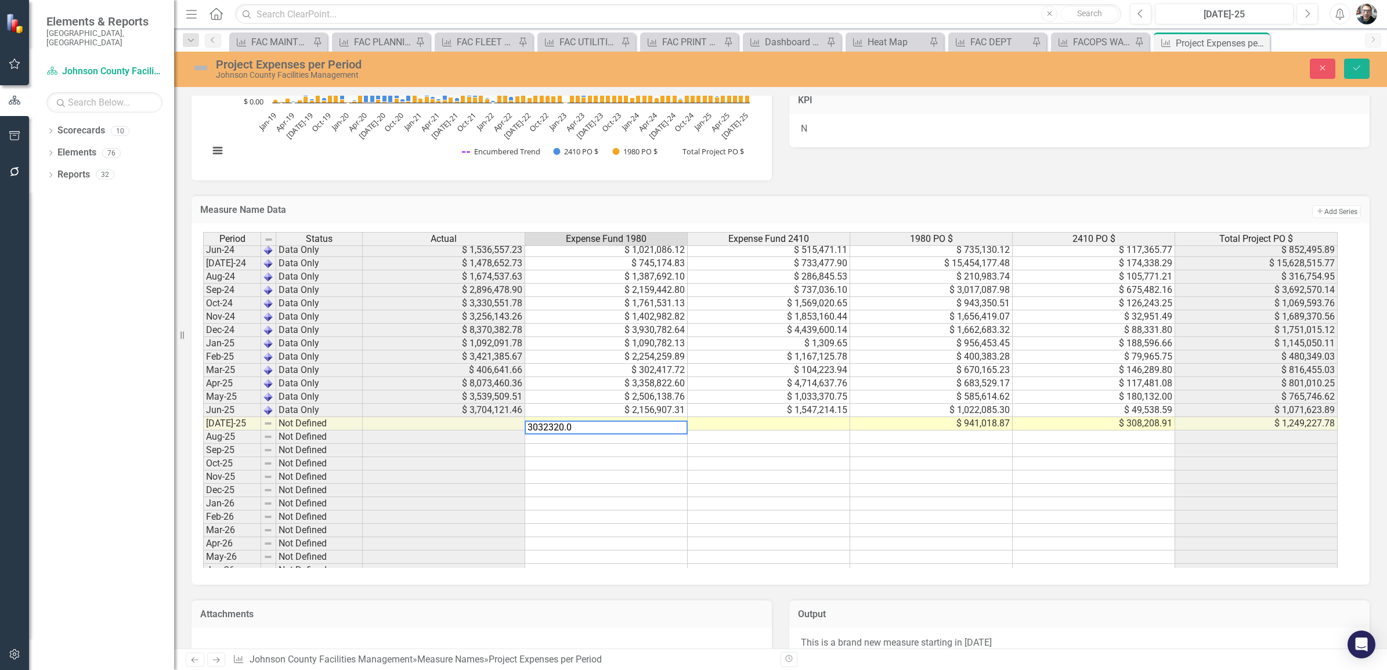
type textarea "3032320.05"
click at [762, 424] on td at bounding box center [769, 423] width 163 height 13
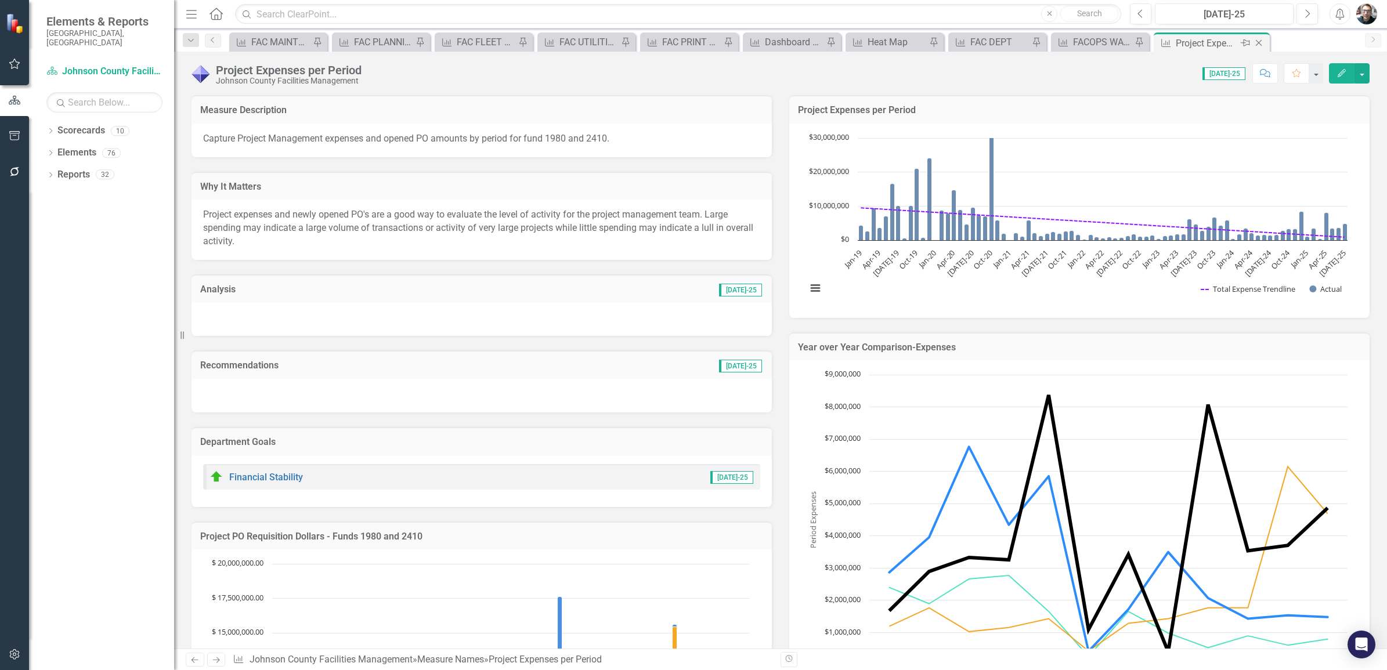
click at [1245, 44] on icon "Pin" at bounding box center [1245, 43] width 9 height 12
click at [538, 42] on icon at bounding box center [542, 44] width 9 height 7
click at [0, 0] on icon "Close" at bounding box center [0, 0] width 0 height 0
